Goal: Transaction & Acquisition: Purchase product/service

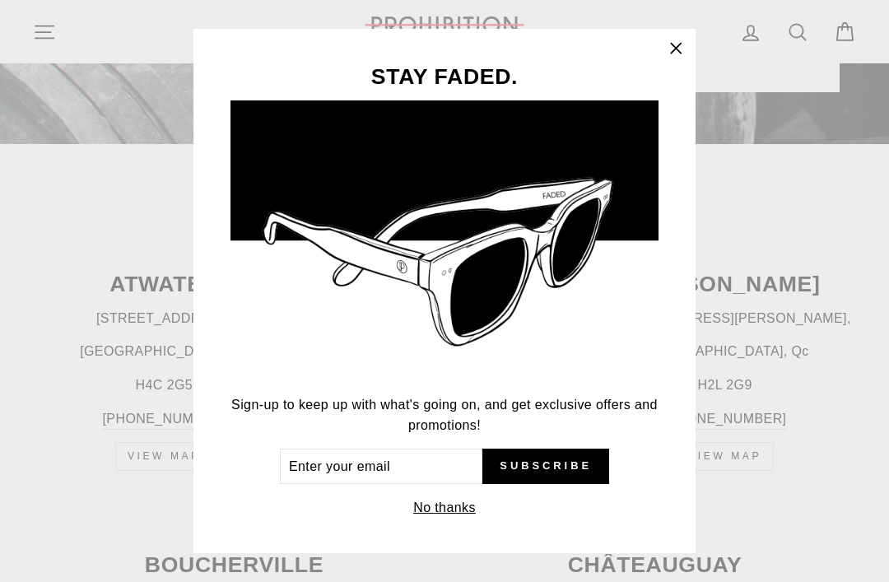
scroll to position [526, 0]
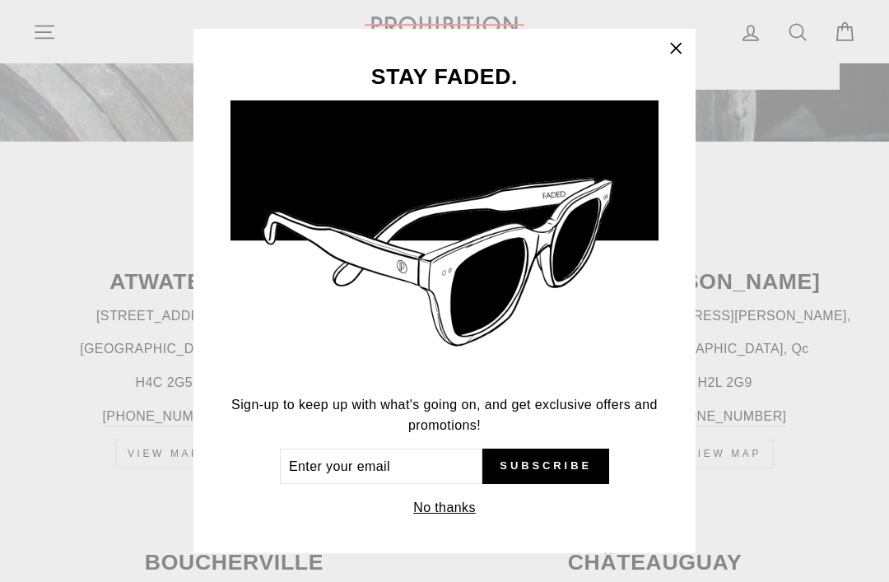
click at [676, 60] on icon "button" at bounding box center [676, 48] width 23 height 23
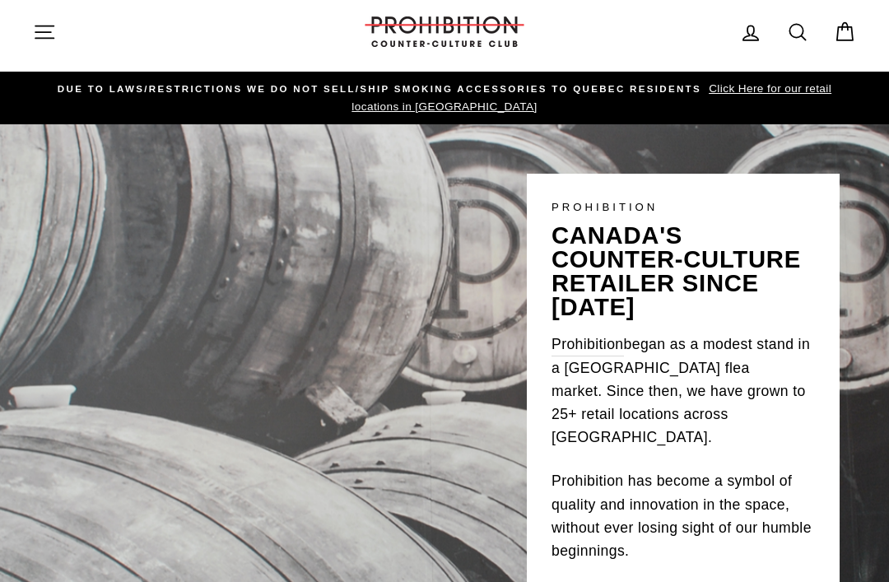
scroll to position [0, 0]
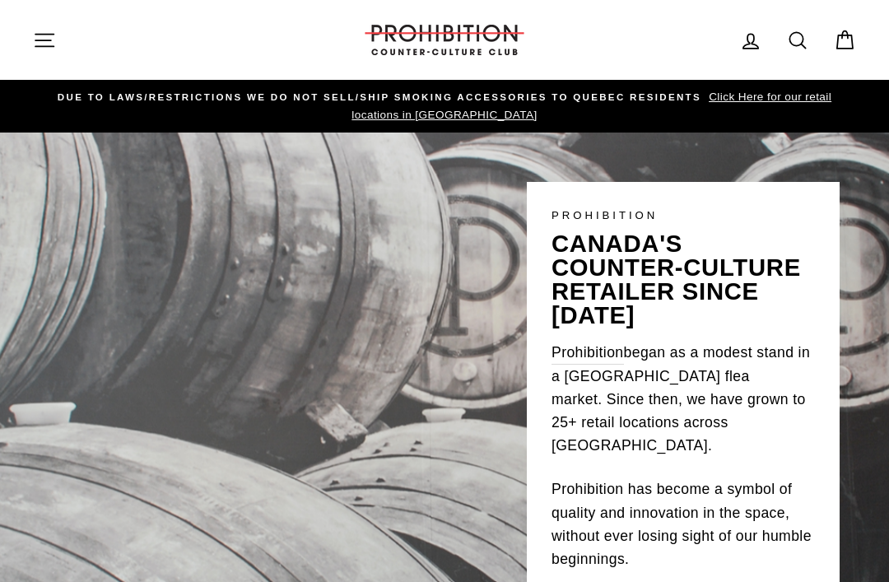
click at [39, 44] on icon "button" at bounding box center [44, 40] width 23 height 23
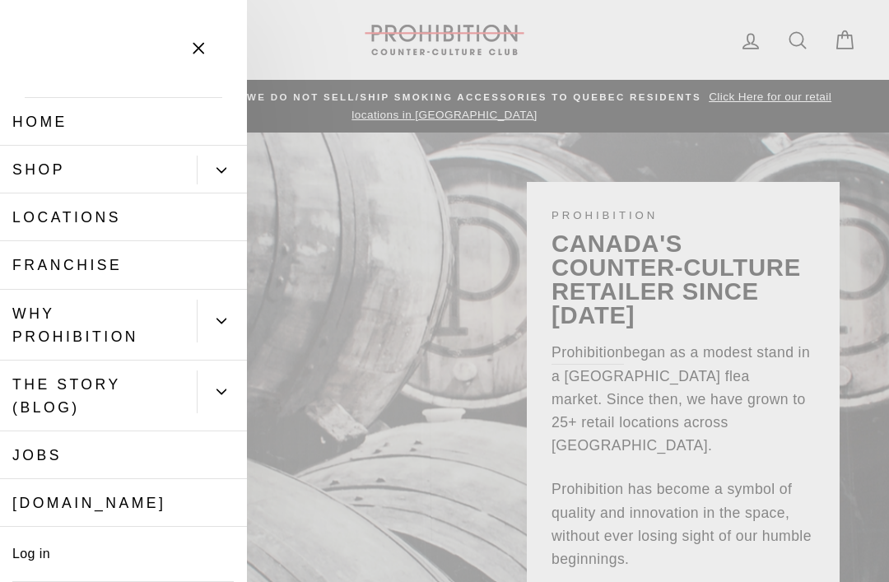
click at [37, 174] on link "Shop" at bounding box center [98, 170] width 197 height 48
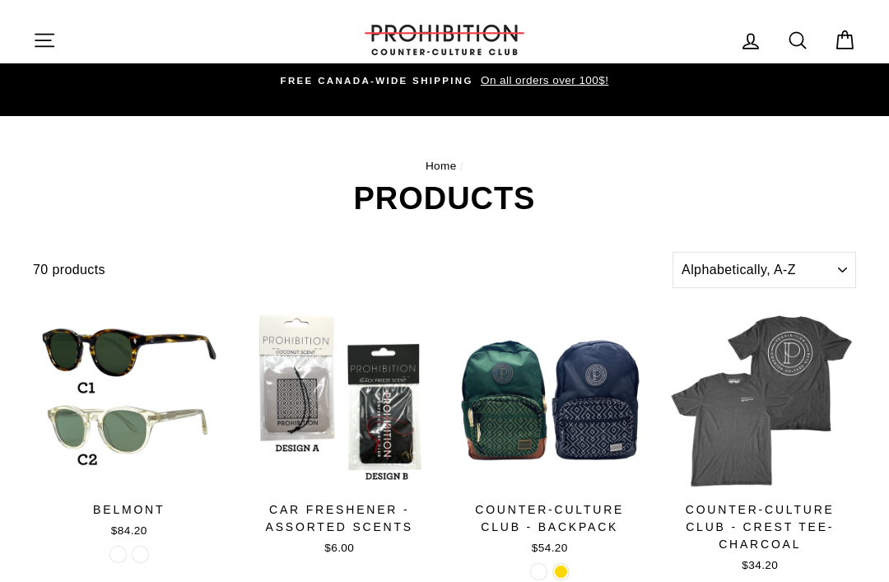
click at [37, 35] on icon "button" at bounding box center [44, 40] width 23 height 23
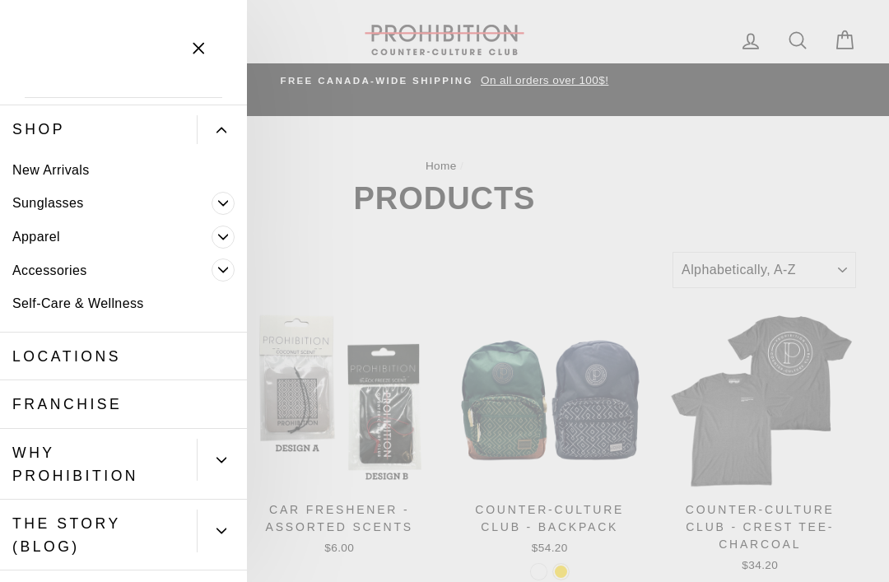
scroll to position [39, 0]
click at [35, 173] on link "New Arrivals" at bounding box center [123, 172] width 247 height 34
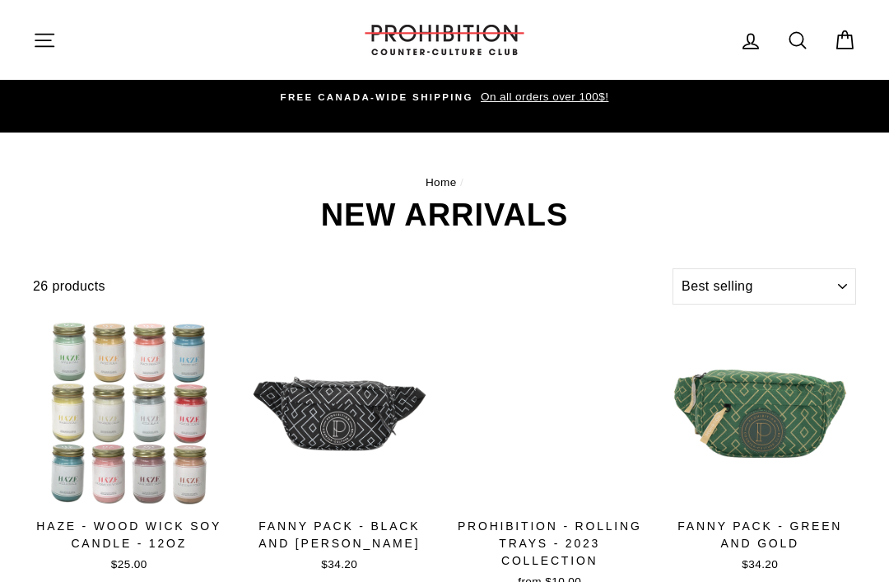
select select "best-selling"
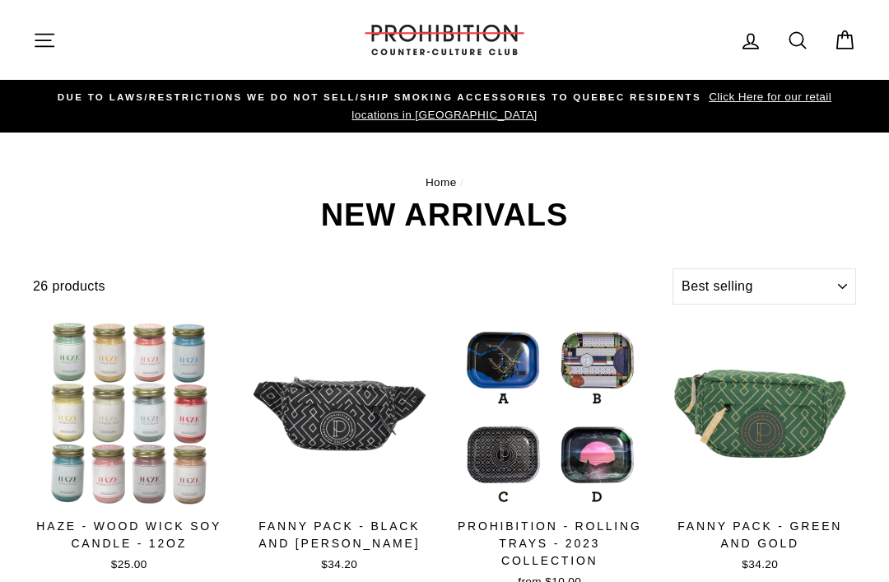
click at [44, 44] on icon "button" at bounding box center [44, 40] width 23 height 23
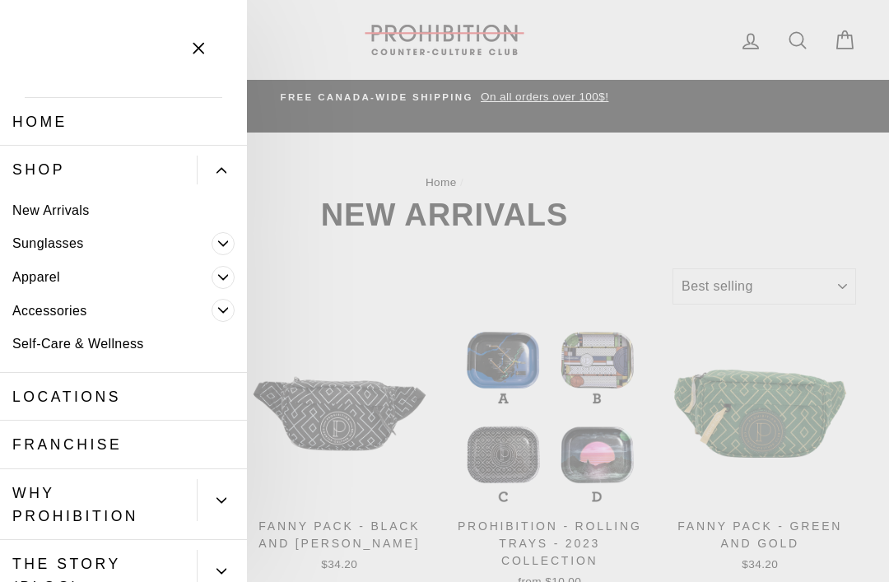
click at [33, 57] on div "Close menu" at bounding box center [124, 49] width 198 height 98
click at [54, 68] on div at bounding box center [99, 49] width 100 height 78
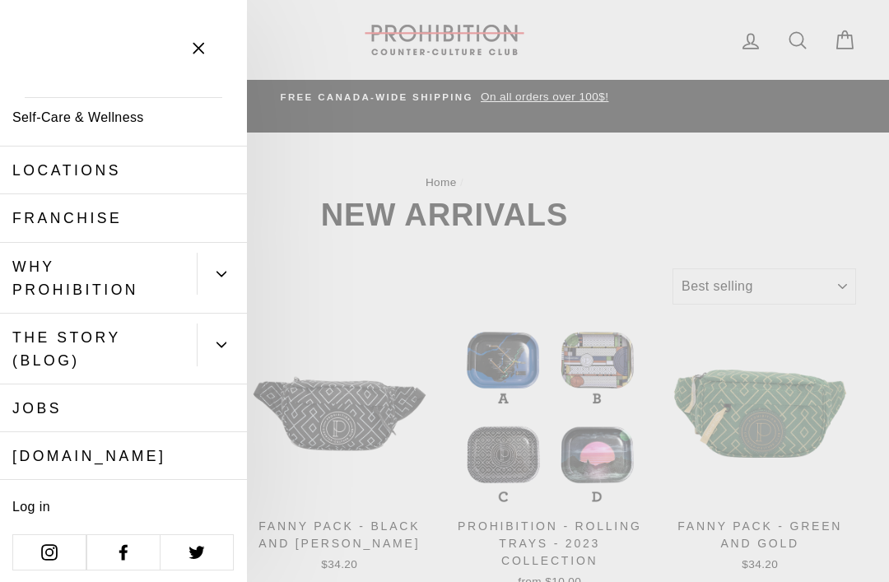
scroll to position [226, 0]
click at [203, 44] on icon "button" at bounding box center [199, 49] width 10 height 10
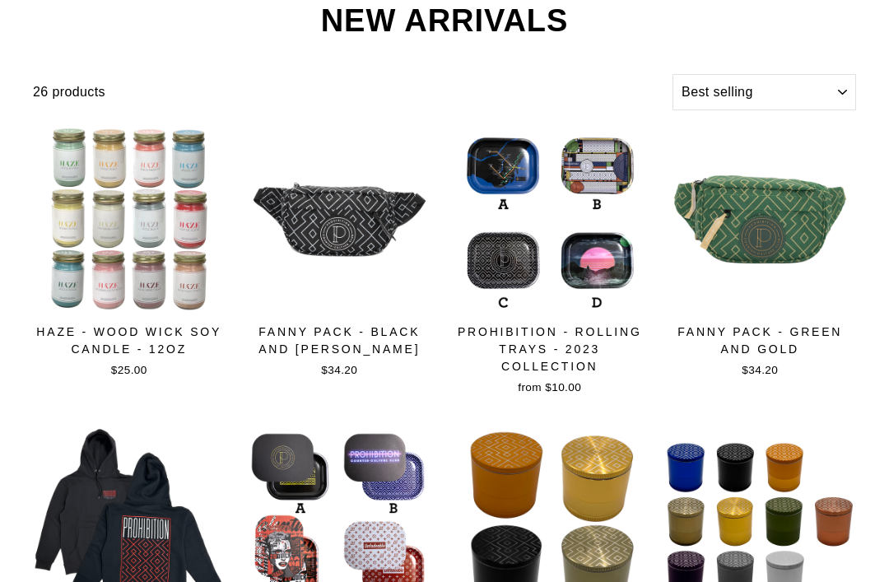
scroll to position [0, 0]
